Goal: Task Accomplishment & Management: Manage account settings

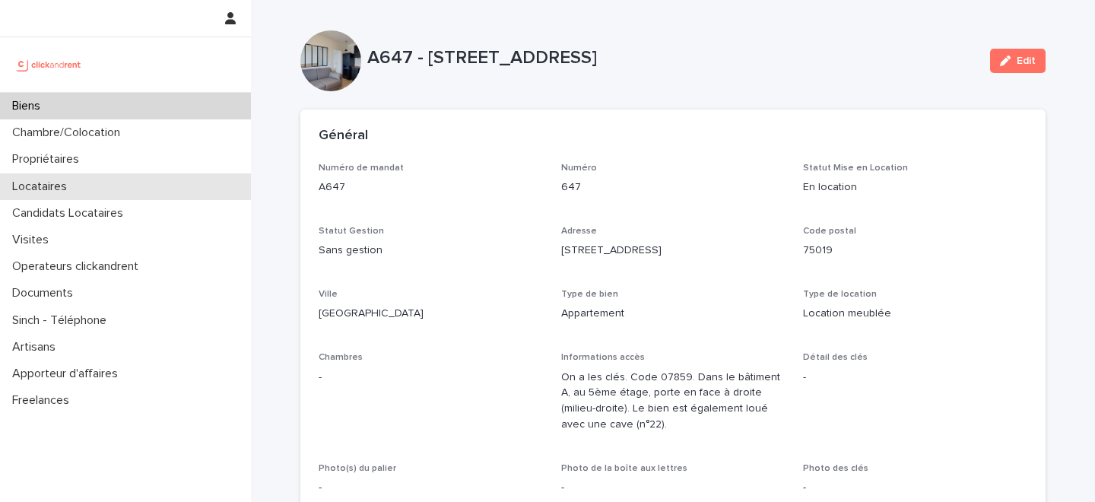
click at [132, 181] on div "Locataires" at bounding box center [125, 186] width 251 height 27
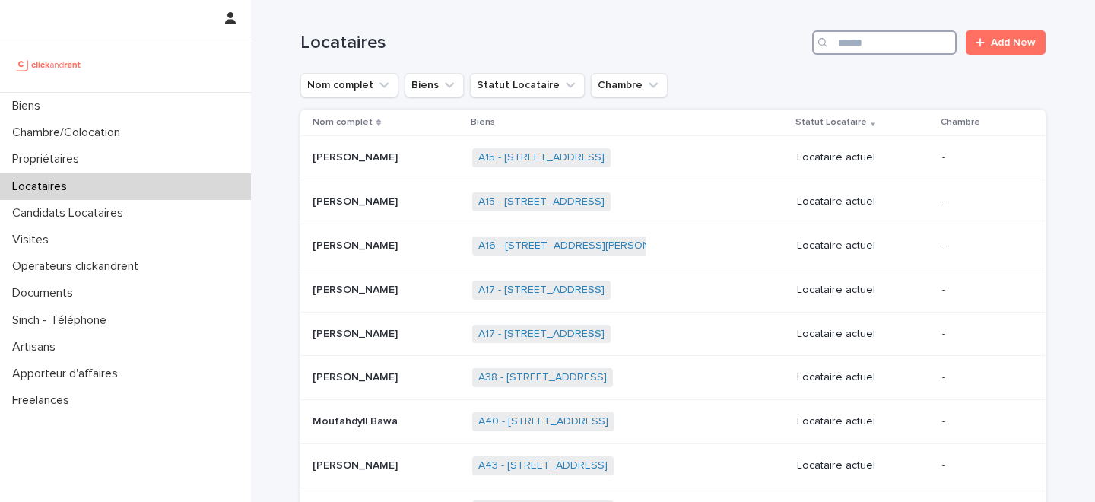
click at [893, 51] on input "Search" at bounding box center [884, 42] width 144 height 24
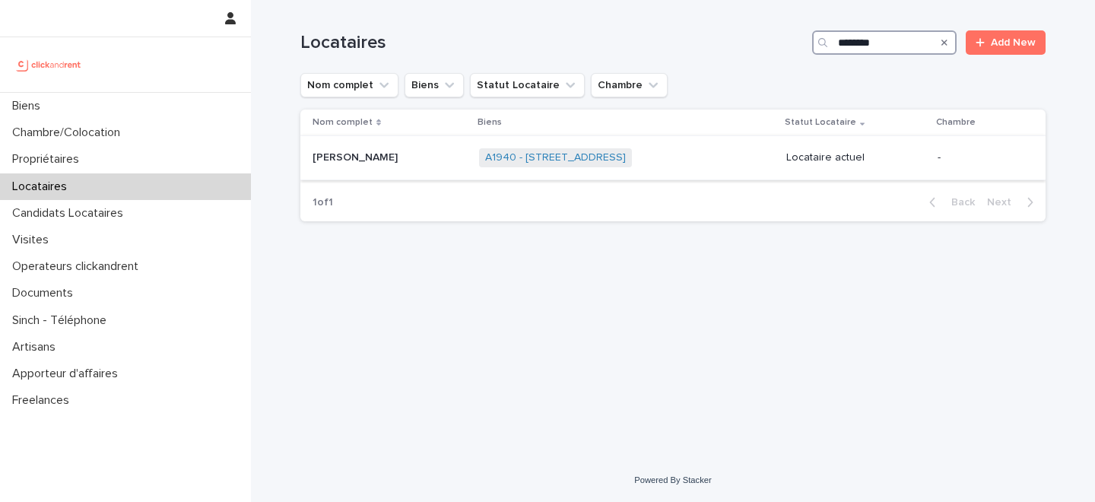
type input "********"
click at [411, 165] on div "Bruno Lejeune Bruno Lejeune" at bounding box center [390, 157] width 154 height 25
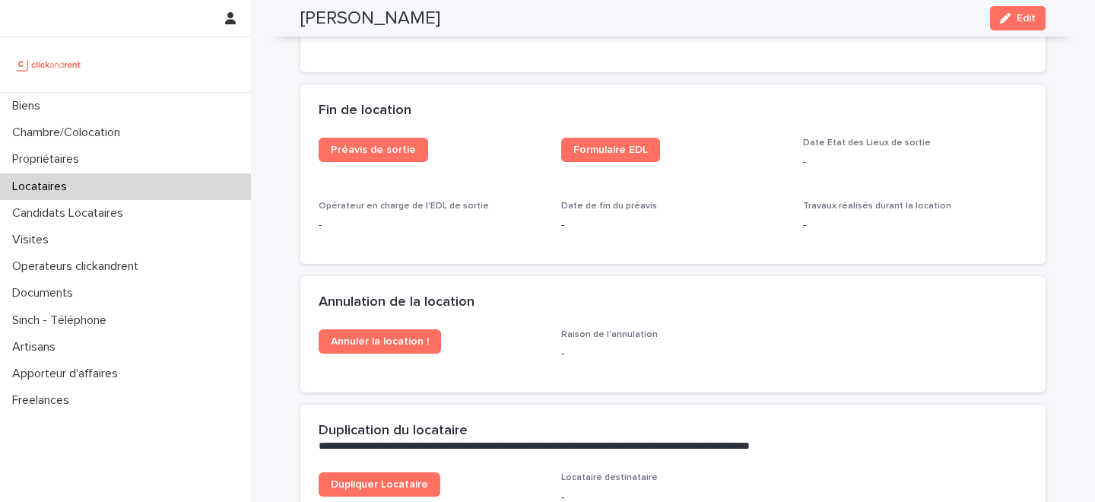
scroll to position [1893, 0]
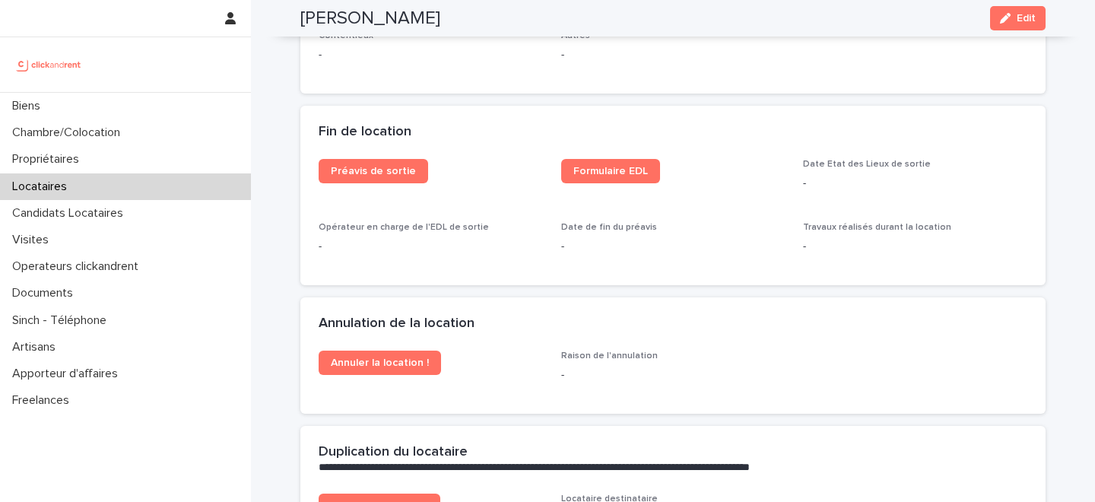
click at [488, 273] on div "Préavis de sortie Formulaire EDL Date Etat des Lieux de sortie - Opérateur en c…" at bounding box center [672, 222] width 745 height 126
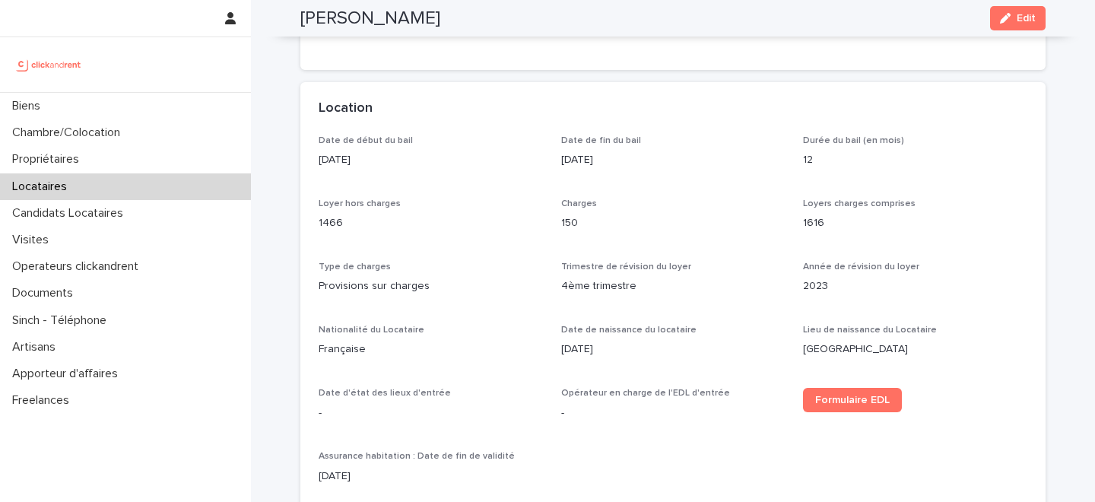
scroll to position [0, 0]
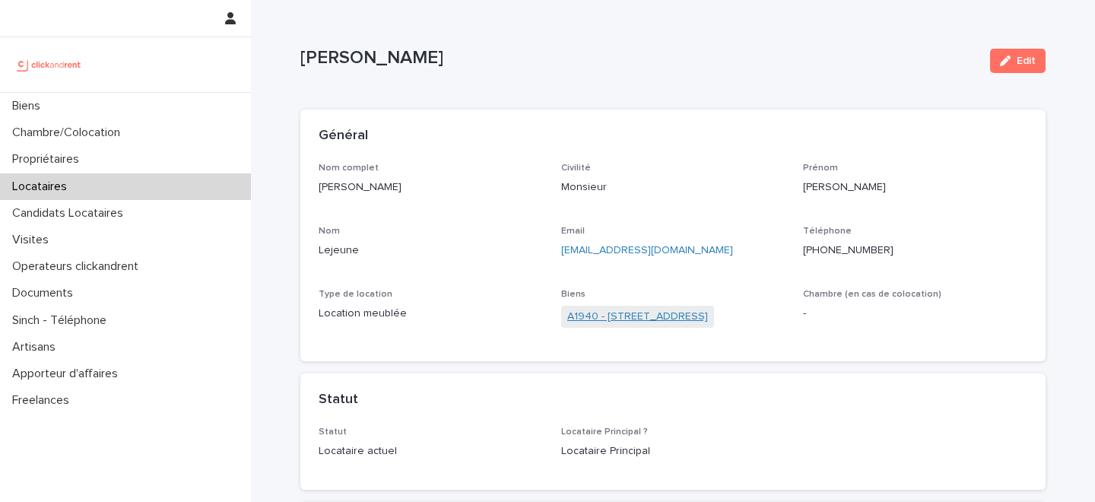
click at [636, 320] on link "A1940 - 5 rue des Saussaies, Paris 75008" at bounding box center [637, 317] width 141 height 16
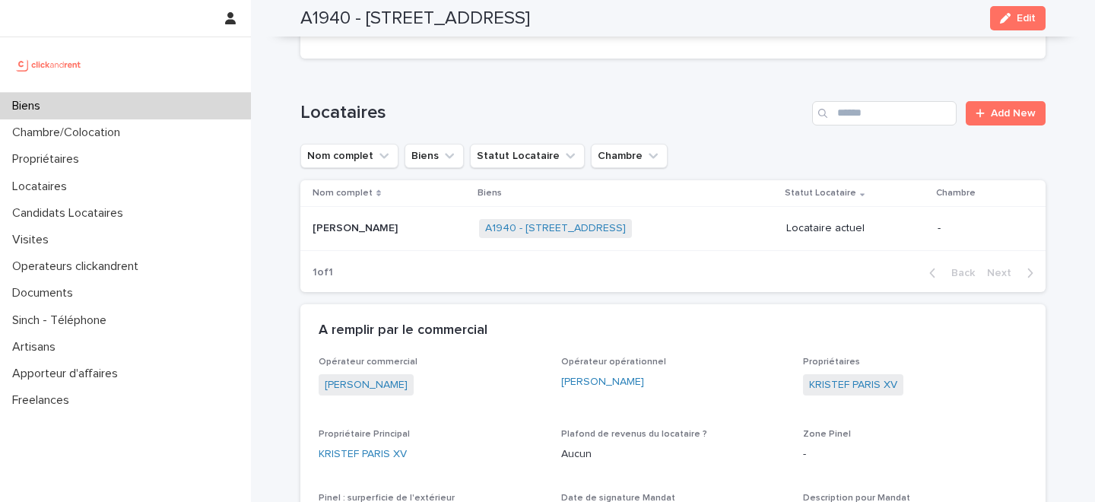
scroll to position [577, 0]
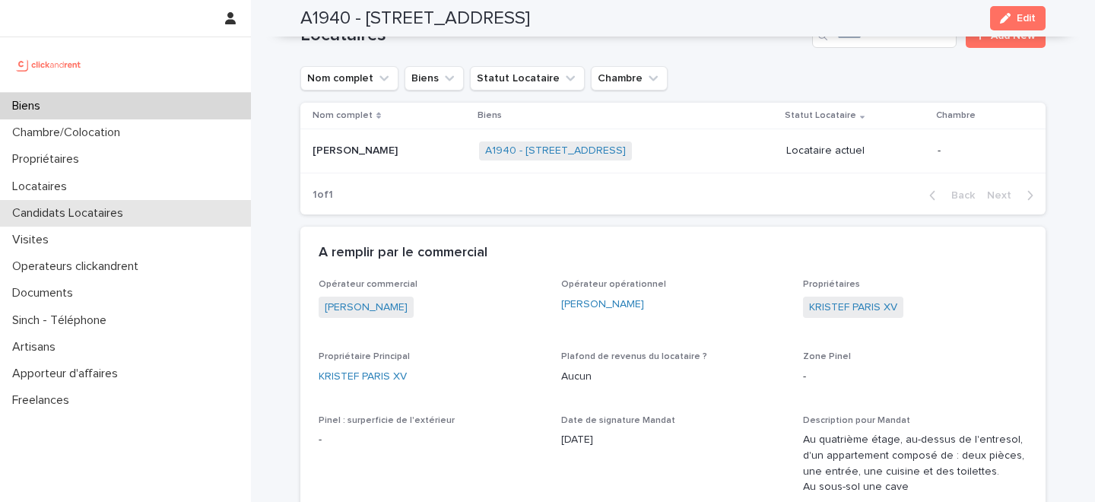
click at [118, 200] on div "Candidats Locataires" at bounding box center [125, 213] width 251 height 27
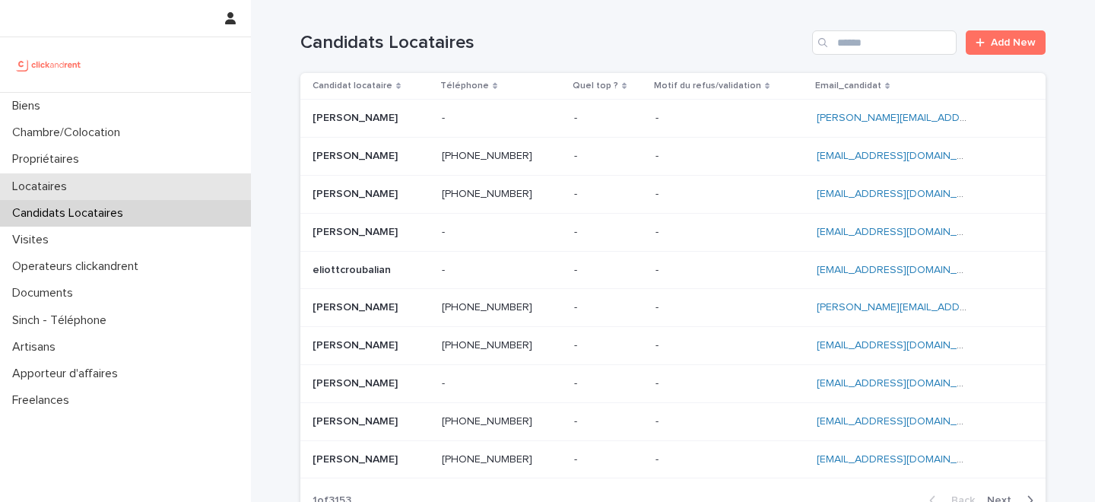
click at [201, 173] on div "Locataires" at bounding box center [125, 186] width 251 height 27
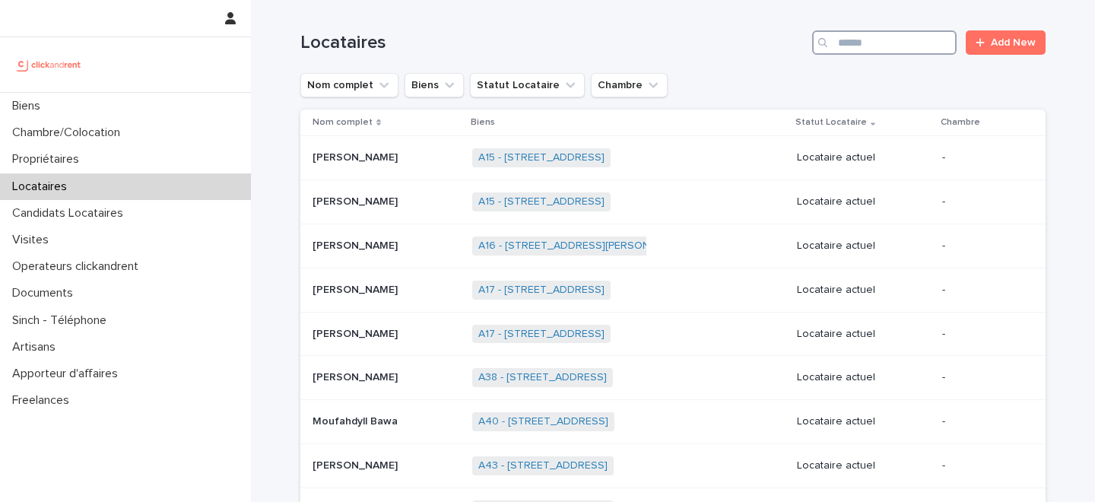
click at [890, 42] on input "Search" at bounding box center [884, 42] width 144 height 24
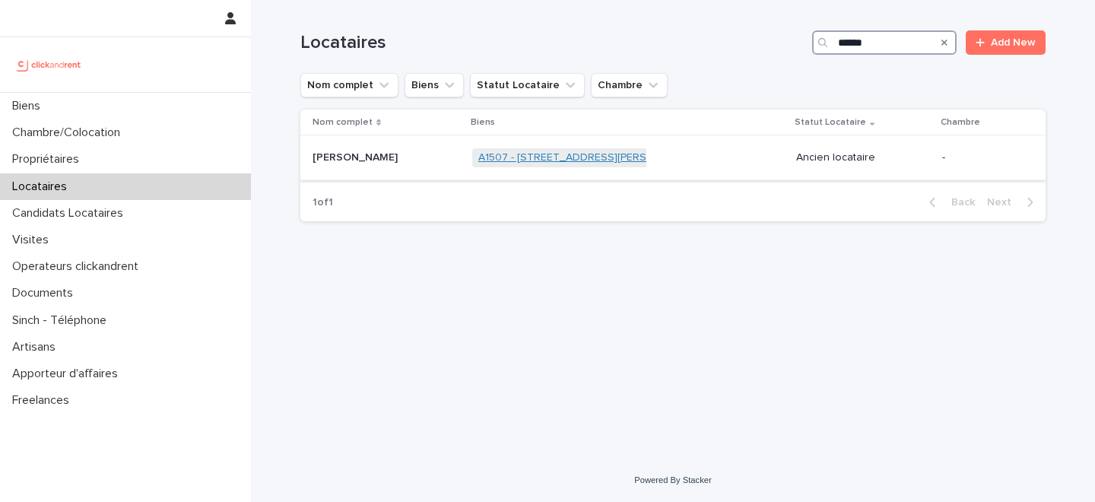
type input "******"
click at [528, 157] on link "A1507 - 44 Rue Camille Desmoulins, Choisy-le-Roi 94600" at bounding box center [589, 157] width 222 height 13
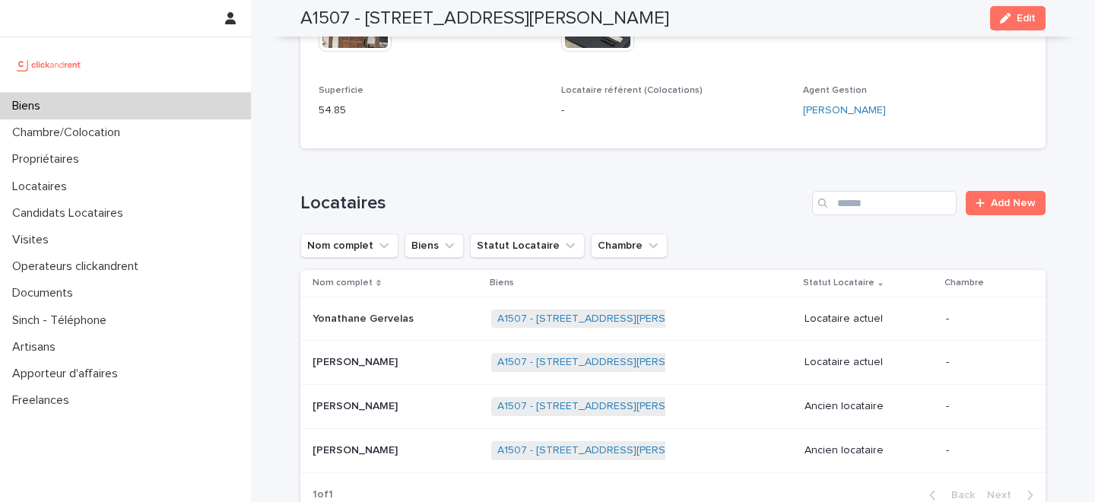
scroll to position [556, 0]
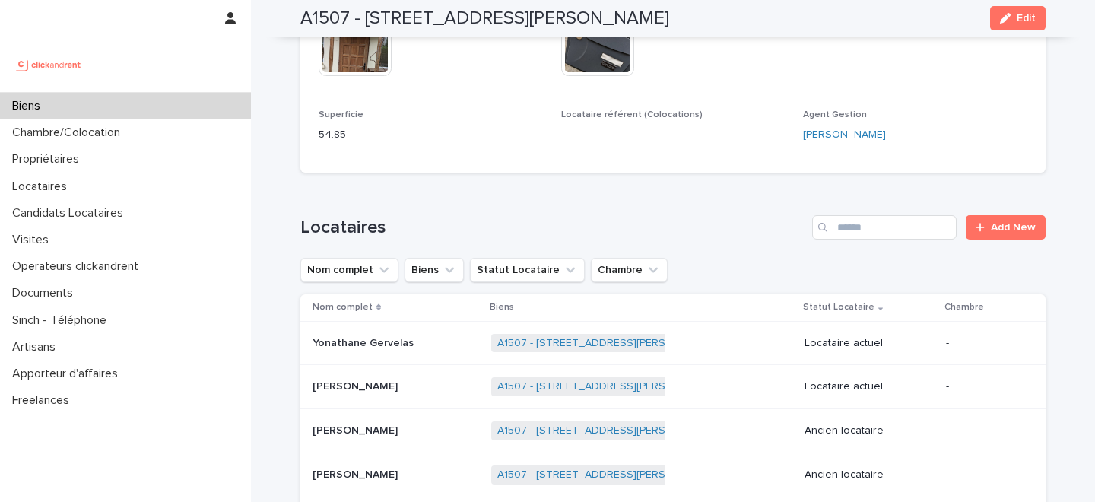
click at [146, 100] on div "Biens" at bounding box center [125, 106] width 251 height 27
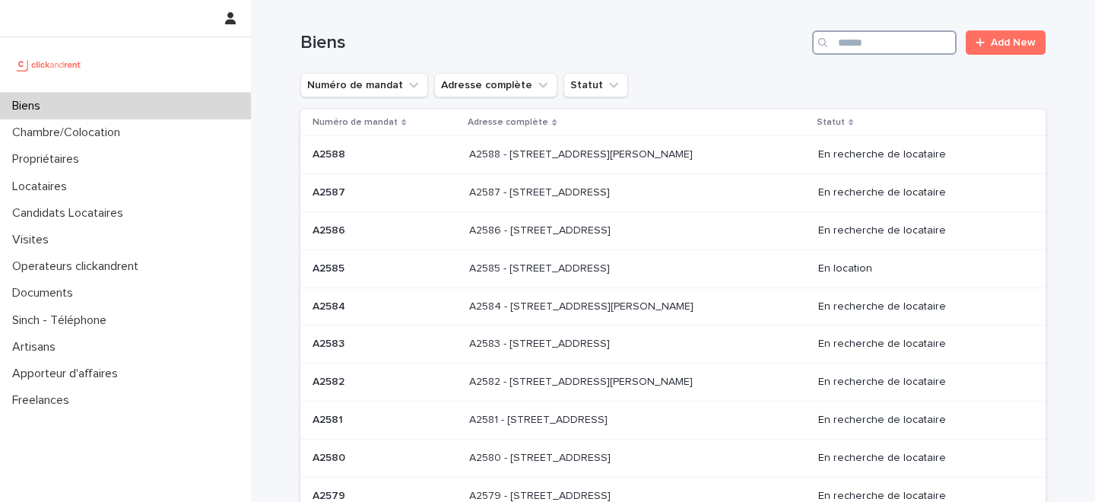
click at [861, 42] on input "Search" at bounding box center [884, 42] width 144 height 24
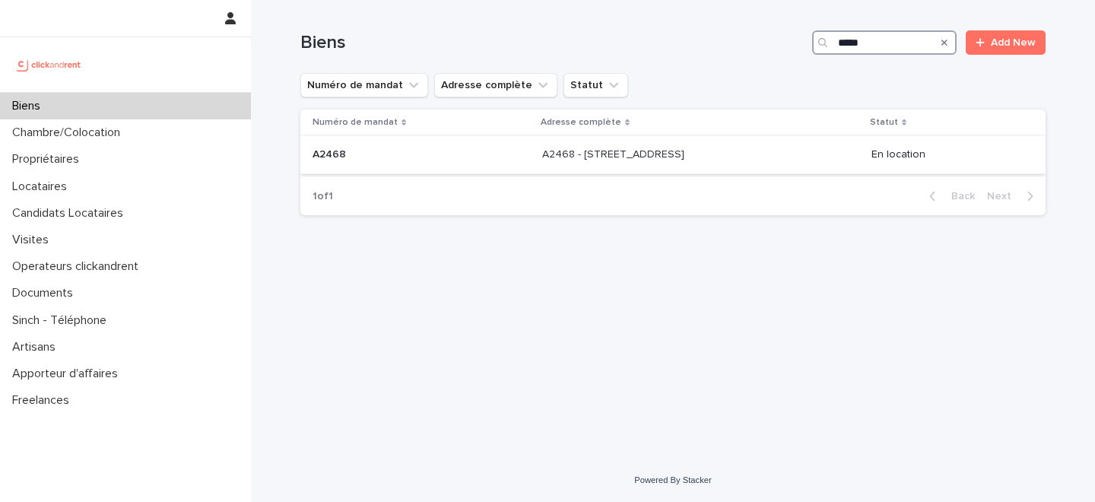
type input "*****"
click at [566, 160] on p "A2468 - [STREET_ADDRESS]" at bounding box center [614, 153] width 145 height 16
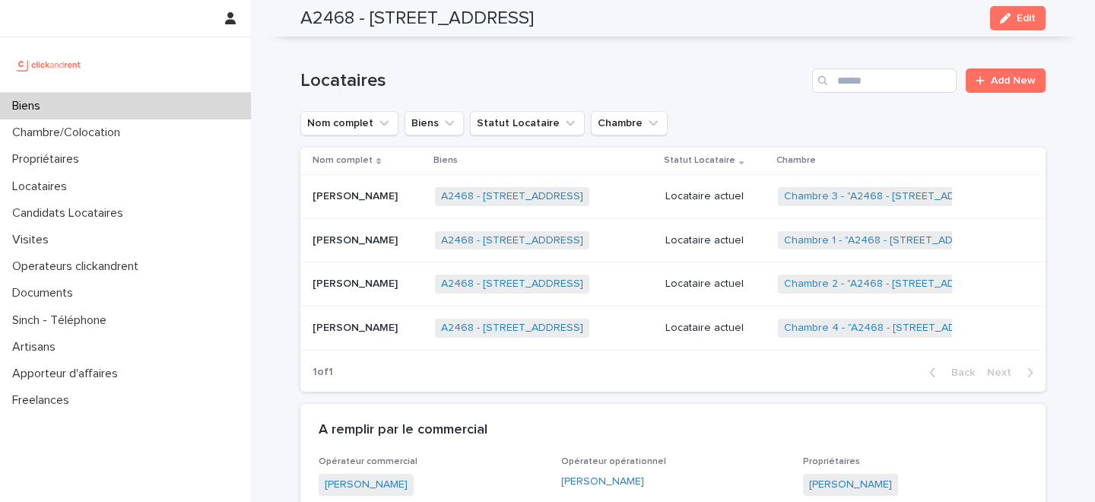
scroll to position [661, 0]
click at [401, 332] on p "[PERSON_NAME]" at bounding box center [357, 326] width 88 height 16
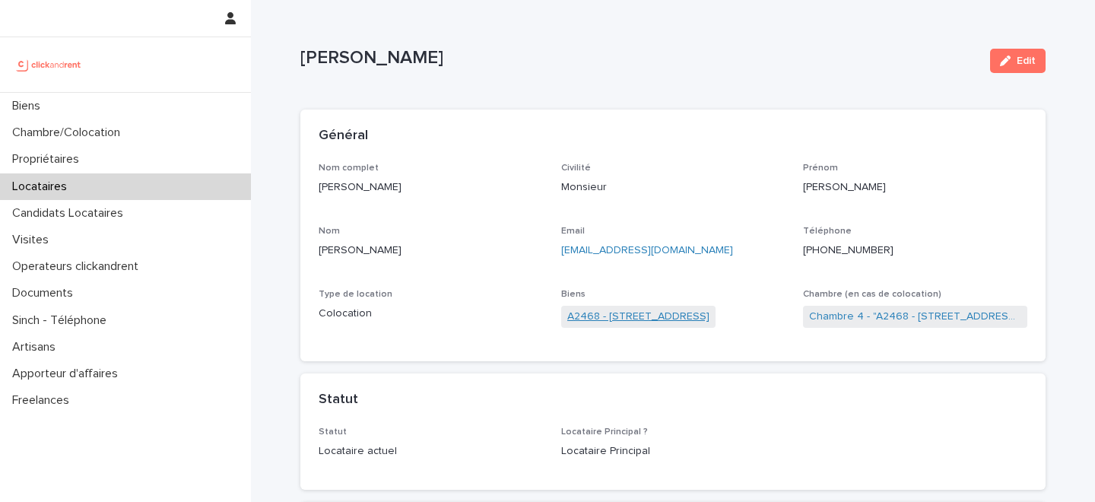
click at [591, 316] on link "A2468 - [STREET_ADDRESS]" at bounding box center [638, 317] width 142 height 16
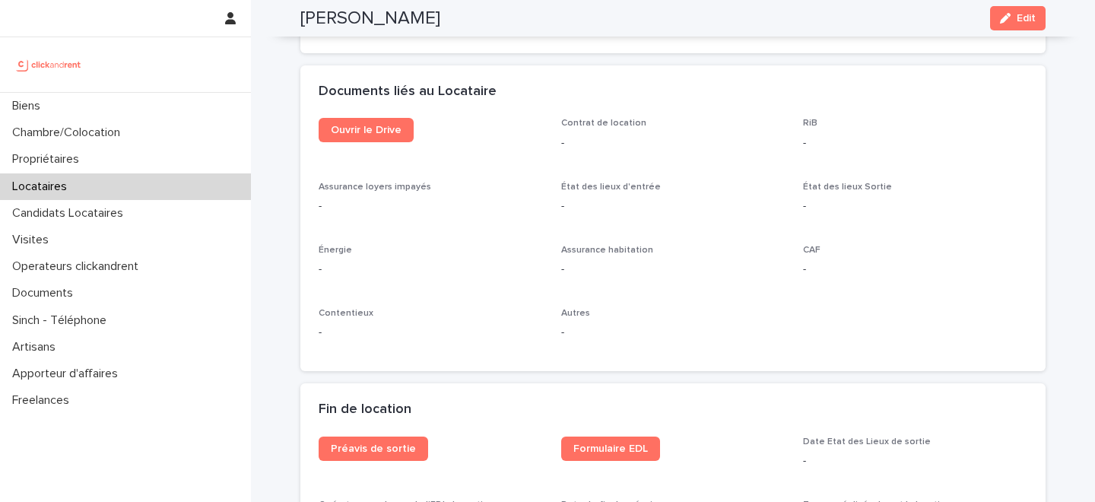
scroll to position [1593, 0]
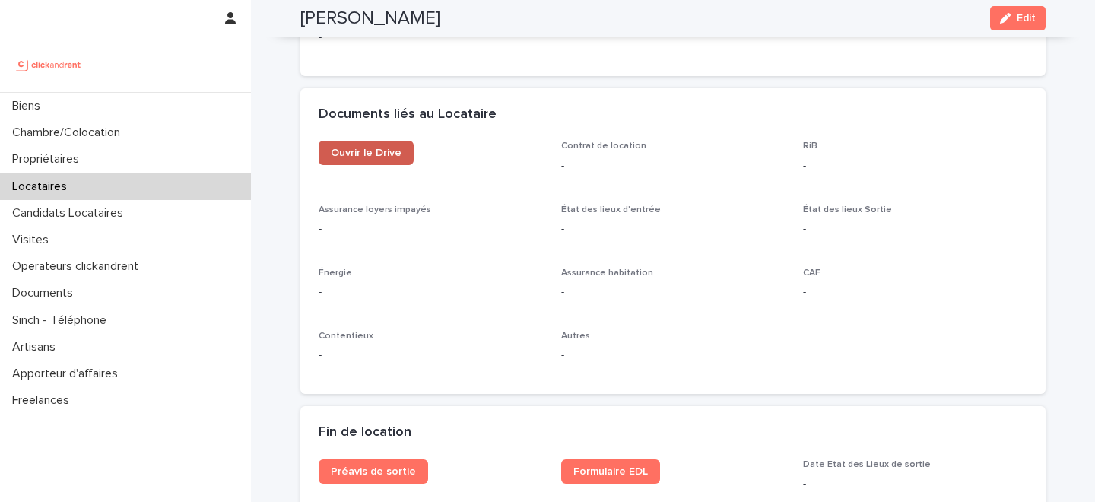
click at [384, 150] on span "Ouvrir le Drive" at bounding box center [366, 153] width 71 height 11
click at [1020, 21] on span "Edit" at bounding box center [1026, 18] width 19 height 11
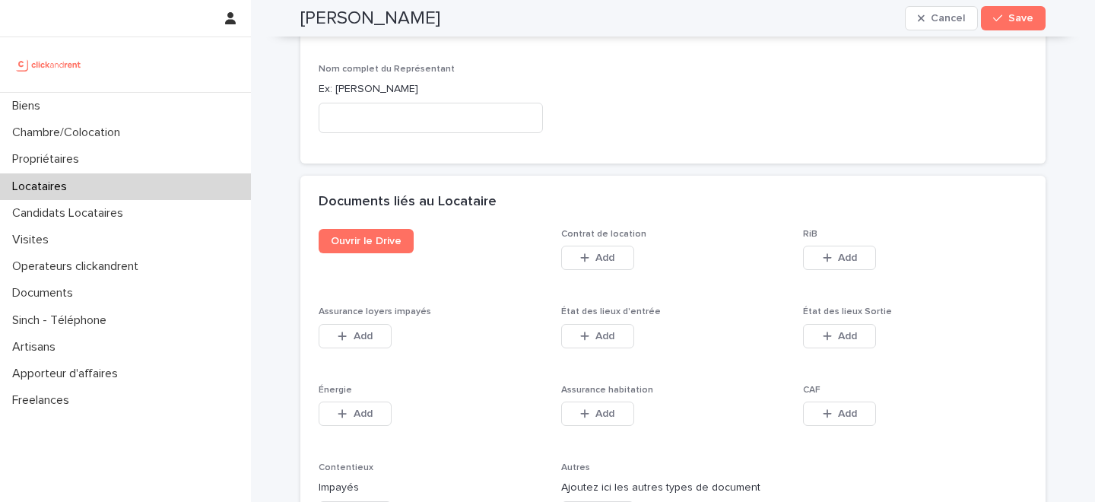
scroll to position [2394, 0]
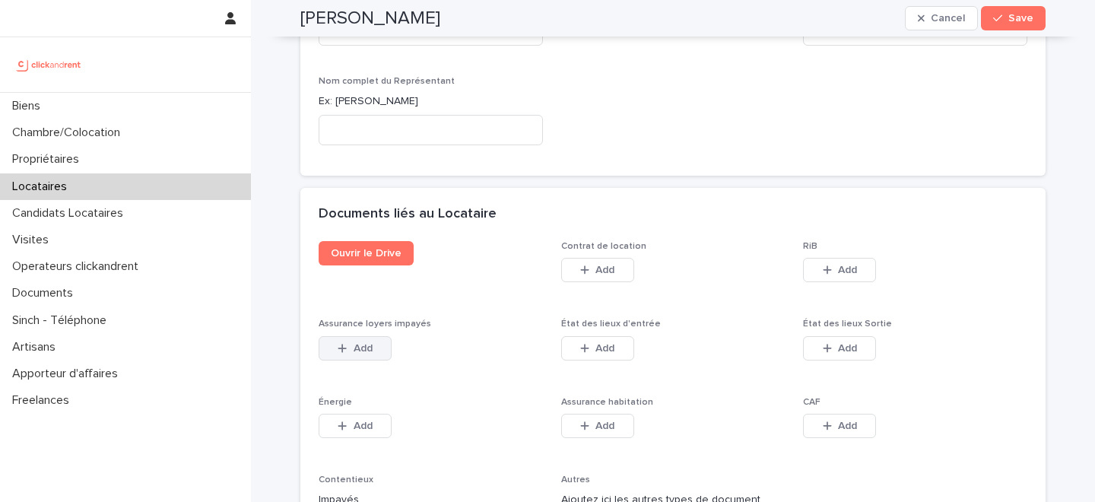
click at [356, 343] on span "Add" at bounding box center [363, 348] width 19 height 11
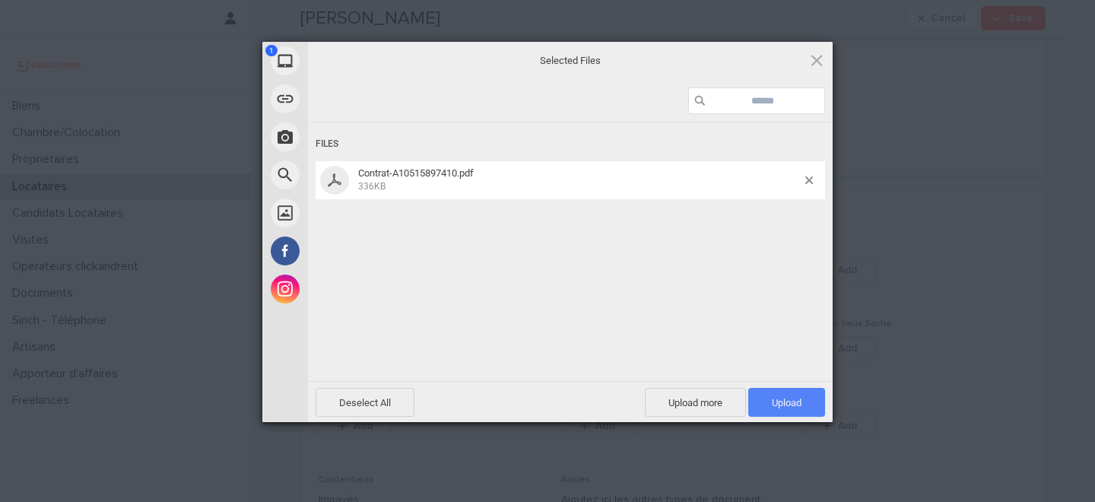
click at [795, 408] on span "Upload 1" at bounding box center [787, 402] width 30 height 11
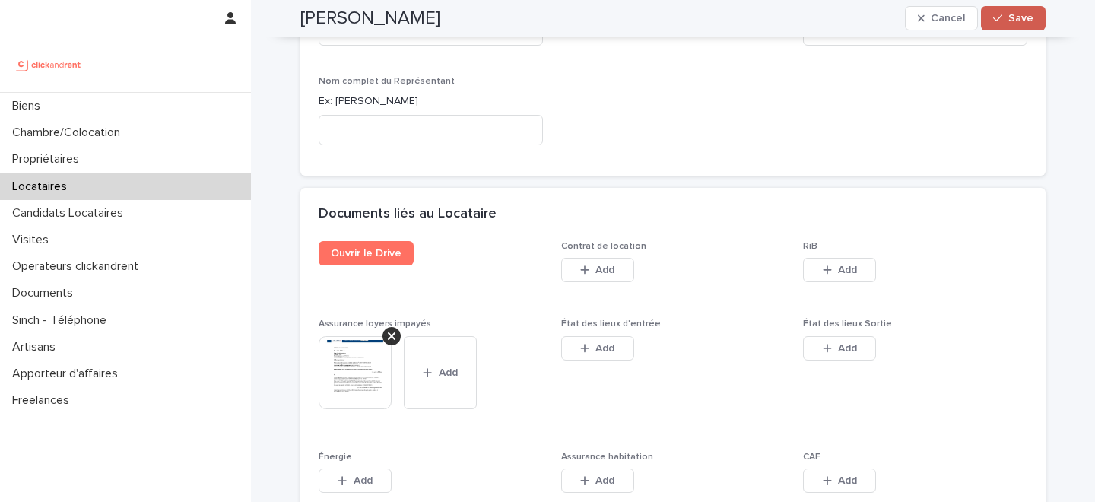
click at [1014, 21] on span "Save" at bounding box center [1020, 18] width 25 height 11
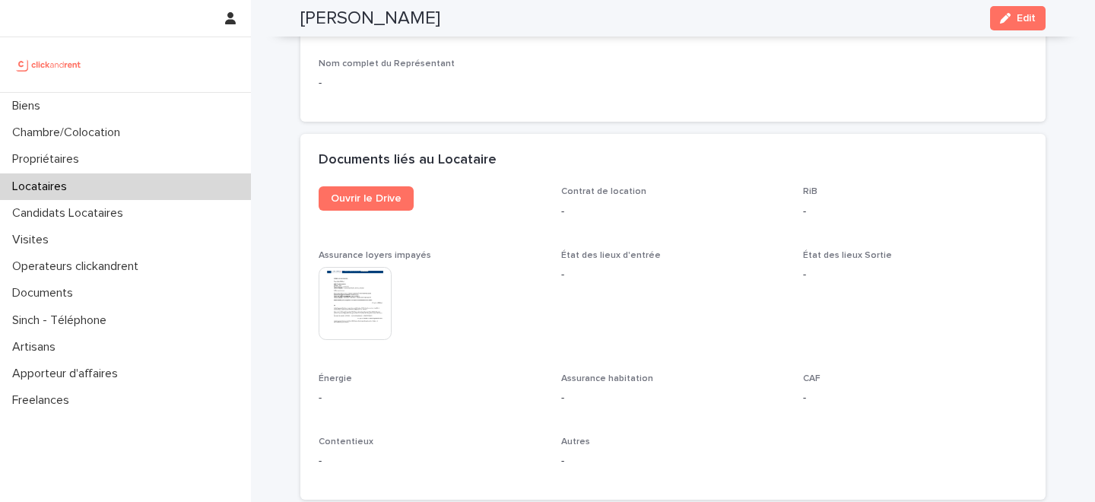
scroll to position [1509, 0]
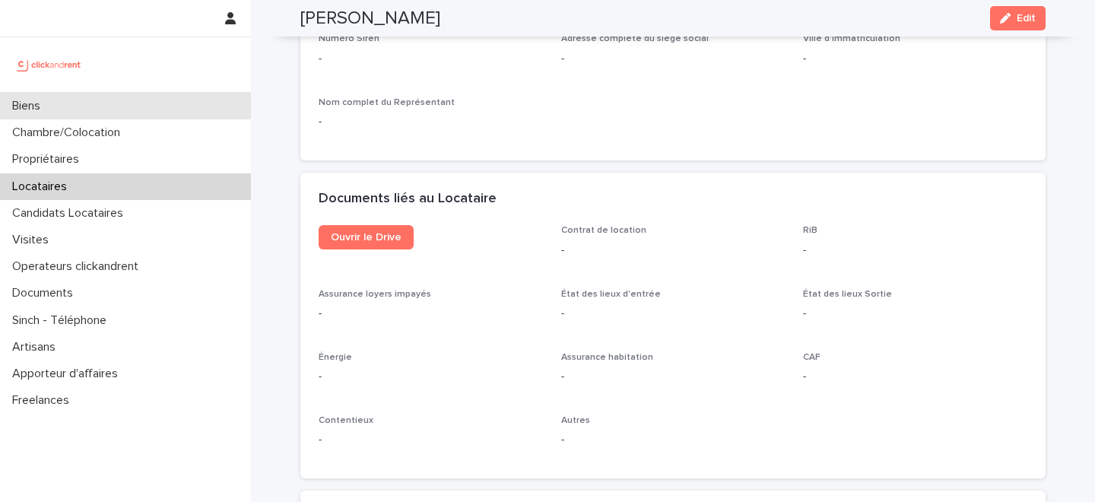
click at [160, 106] on div "Biens" at bounding box center [125, 106] width 251 height 27
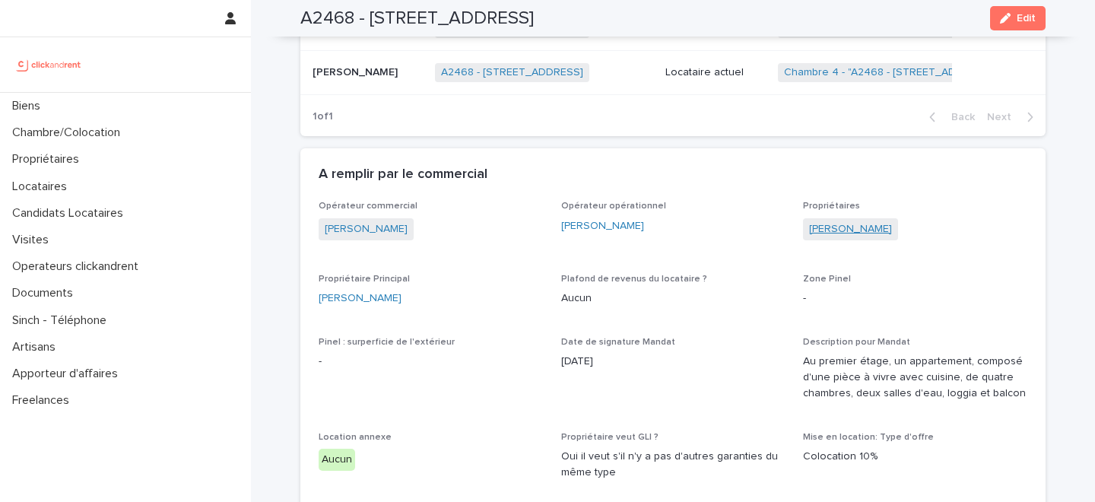
scroll to position [926, 0]
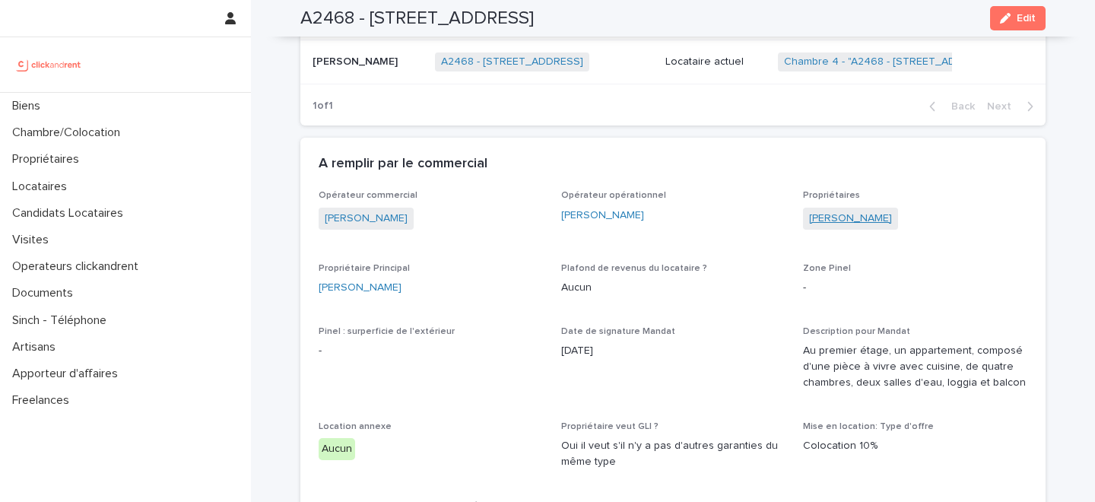
click at [857, 213] on link "[PERSON_NAME]" at bounding box center [850, 219] width 83 height 16
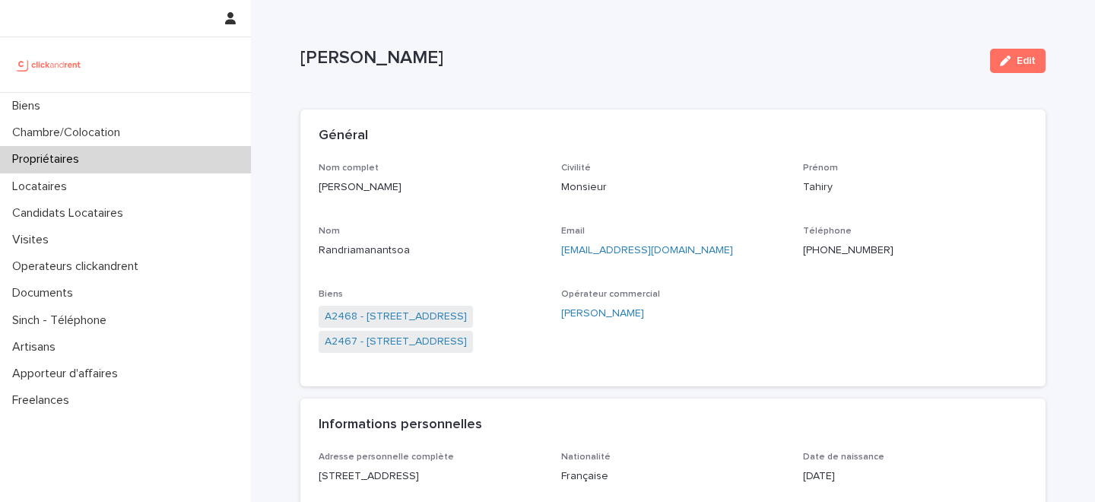
click at [826, 244] on p "[PHONE_NUMBER]" at bounding box center [915, 251] width 224 height 16
copy p "[PHONE_NUMBER]"
